Goal: Information Seeking & Learning: Learn about a topic

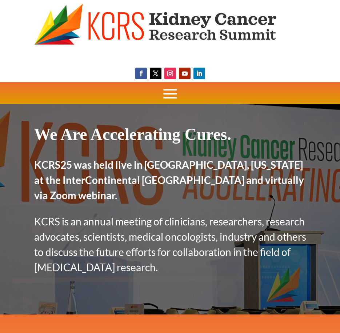
click at [165, 93] on span at bounding box center [170, 94] width 22 height 22
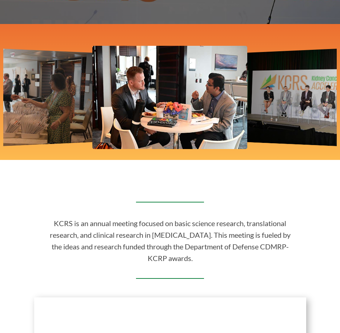
scroll to position [291, 0]
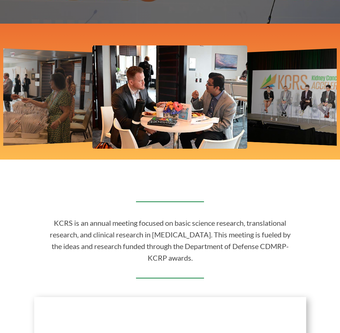
click at [272, 96] on img "2 / 12" at bounding box center [318, 97] width 150 height 102
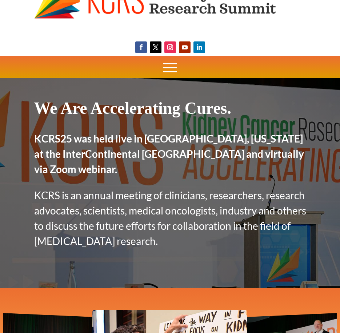
scroll to position [0, 0]
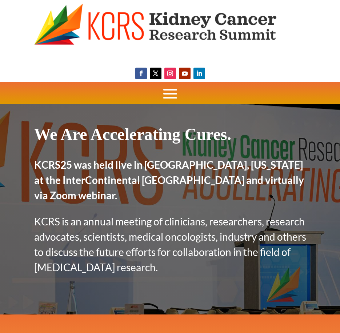
click at [172, 92] on span at bounding box center [170, 94] width 22 height 22
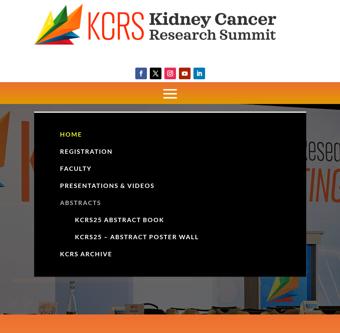
click at [81, 202] on link "Abstracts" at bounding box center [170, 203] width 245 height 17
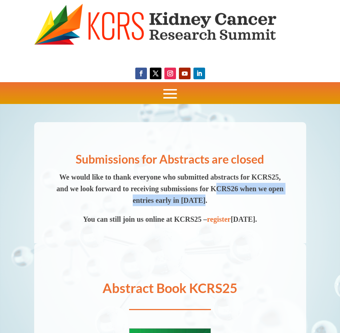
drag, startPoint x: 87, startPoint y: 200, endPoint x: 256, endPoint y: 202, distance: 168.7
click at [256, 202] on p "We would like to thank everyone who submitted abstracts for KCRS25, and we look…" at bounding box center [170, 192] width 231 height 42
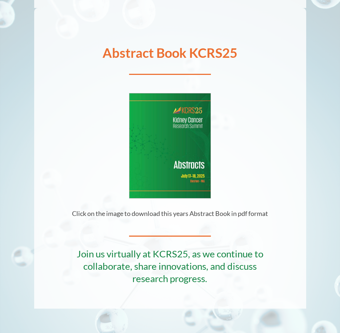
scroll to position [233, 0]
